Goal: Entertainment & Leisure: Consume media (video, audio)

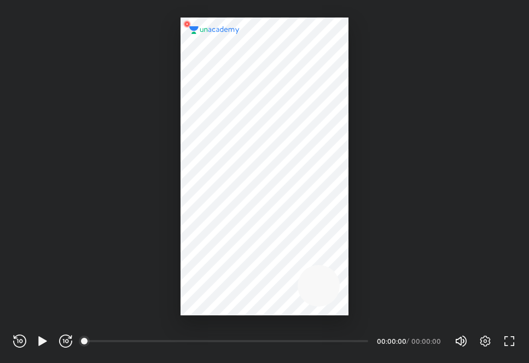
scroll to position [363, 529]
click at [45, 339] on icon "button" at bounding box center [42, 340] width 13 height 13
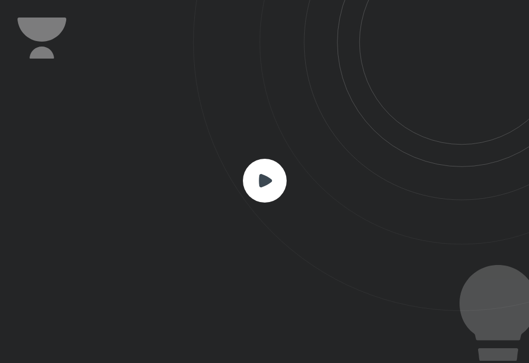
click at [248, 178] on rect at bounding box center [265, 181] width 44 height 44
click at [260, 180] on icon at bounding box center [265, 179] width 13 height 13
click at [260, 261] on icon at bounding box center [361, 155] width 336 height 311
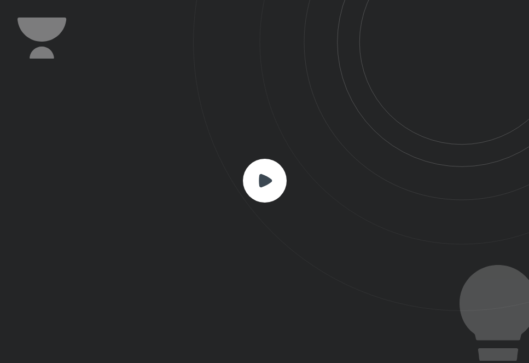
click at [260, 261] on icon at bounding box center [361, 155] width 336 height 311
click at [260, 79] on icon at bounding box center [361, 155] width 336 height 311
drag, startPoint x: 264, startPoint y: 125, endPoint x: 258, endPoint y: 185, distance: 59.9
click at [258, 185] on div at bounding box center [264, 181] width 529 height 363
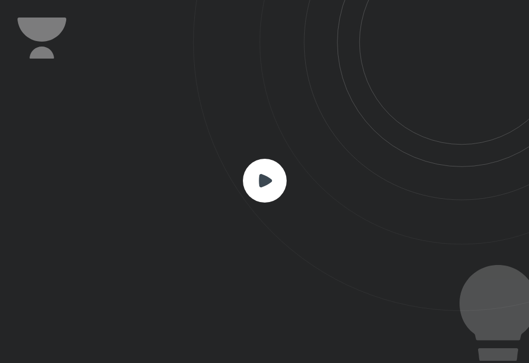
click at [262, 148] on icon at bounding box center [361, 155] width 336 height 311
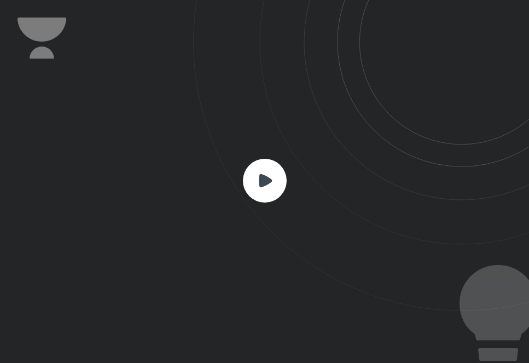
drag, startPoint x: 262, startPoint y: 148, endPoint x: 263, endPoint y: 176, distance: 27.4
click at [263, 176] on div at bounding box center [264, 181] width 529 height 363
click at [263, 176] on icon at bounding box center [265, 179] width 13 height 13
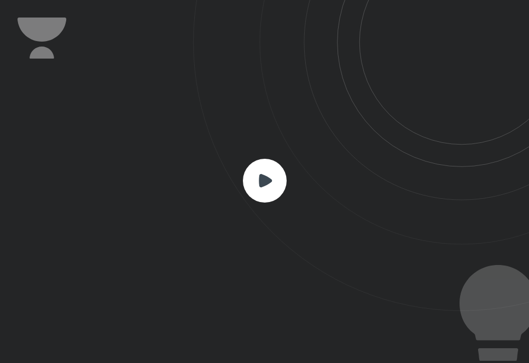
click at [263, 176] on icon at bounding box center [265, 179] width 13 height 13
click at [263, 167] on rect at bounding box center [265, 181] width 44 height 44
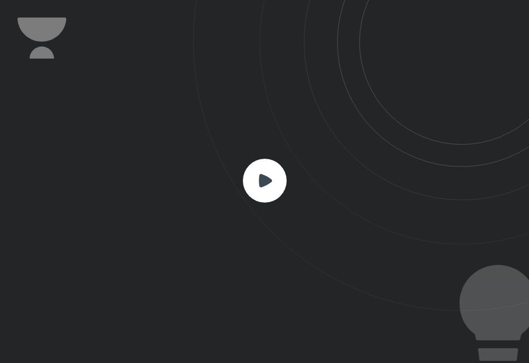
click at [263, 167] on rect at bounding box center [265, 181] width 44 height 44
click at [489, 292] on icon at bounding box center [361, 155] width 336 height 311
click at [271, 182] on rect at bounding box center [265, 181] width 44 height 44
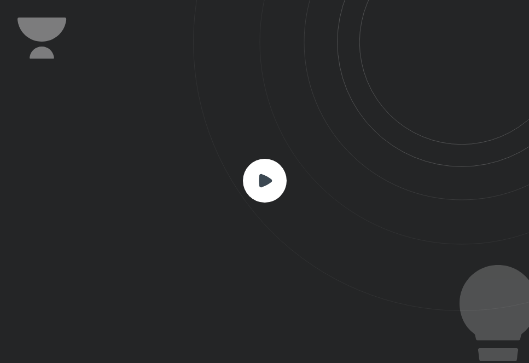
click at [271, 182] on rect at bounding box center [265, 181] width 44 height 44
click at [265, 167] on rect at bounding box center [265, 181] width 44 height 44
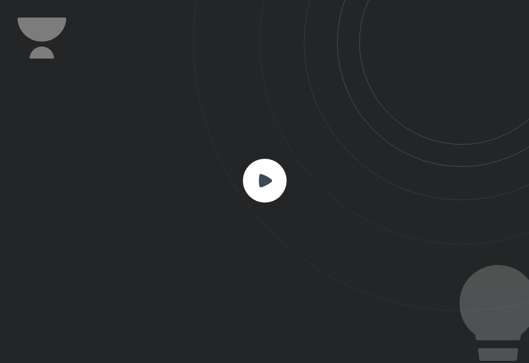
click at [265, 167] on rect at bounding box center [265, 181] width 44 height 44
click at [453, 312] on div at bounding box center [361, 156] width 336 height 313
